Goal: Find specific page/section: Find specific page/section

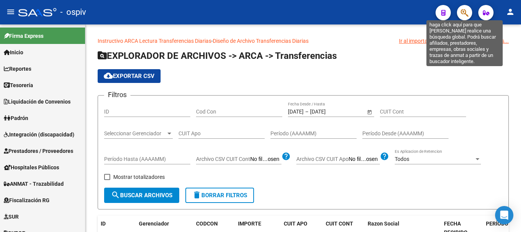
click at [463, 13] on icon "button" at bounding box center [465, 12] width 8 height 9
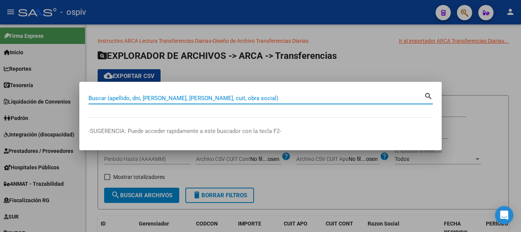
click at [147, 95] on input "Buscar (apellido, dni, [PERSON_NAME], [PERSON_NAME], cuit, obra social)" at bounding box center [257, 98] width 336 height 7
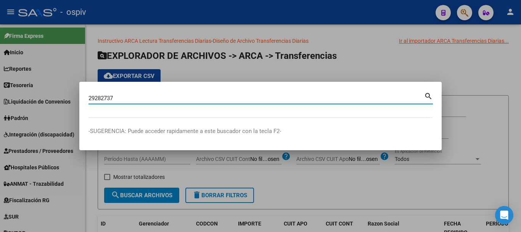
type input "29282737"
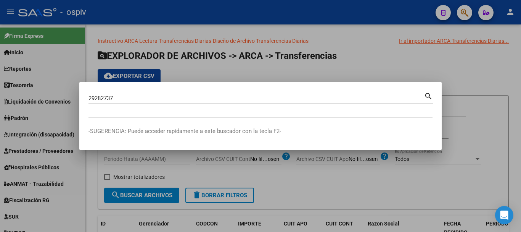
click at [427, 95] on mat-icon "search" at bounding box center [428, 95] width 9 height 9
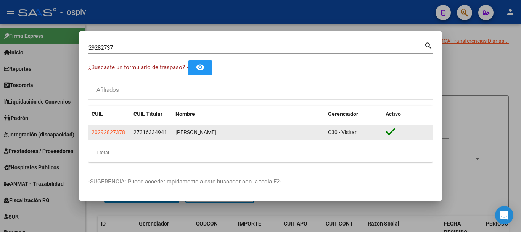
drag, startPoint x: 100, startPoint y: 126, endPoint x: 101, endPoint y: 133, distance: 6.5
click at [100, 127] on datatable-body-cell "20292827378" at bounding box center [110, 132] width 42 height 15
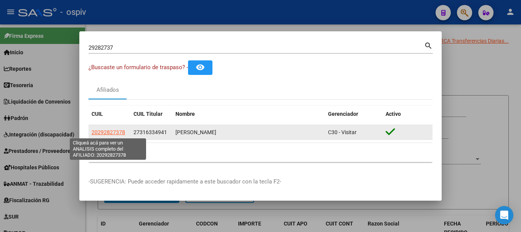
click at [101, 133] on span "20292827378" at bounding box center [109, 132] width 34 height 6
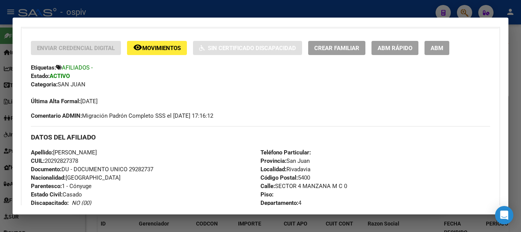
scroll to position [192, 0]
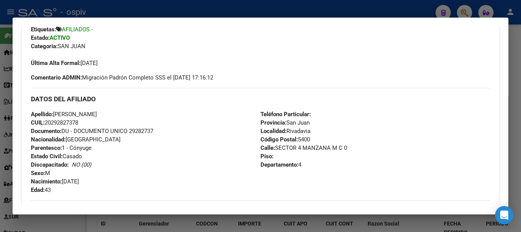
click at [148, 167] on div "Apellido: [PERSON_NAME]: 20292827378 Documento: DU - DOCUMENTO UNICO 29282737 N…" at bounding box center [146, 152] width 230 height 84
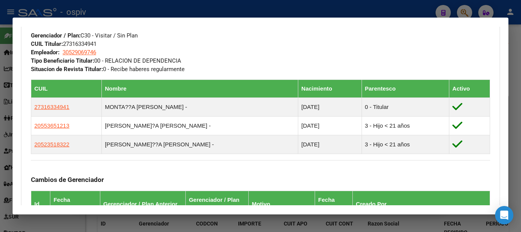
scroll to position [345, 0]
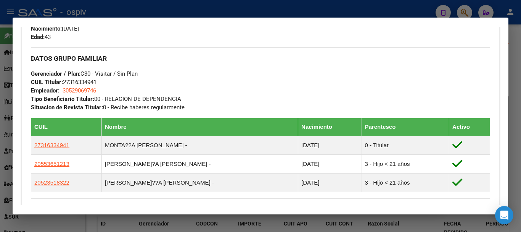
click at [349, 9] on div at bounding box center [260, 116] width 521 height 232
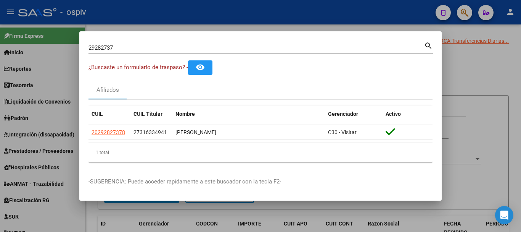
click at [347, 18] on div at bounding box center [260, 116] width 521 height 232
